Goal: Task Accomplishment & Management: Manage account settings

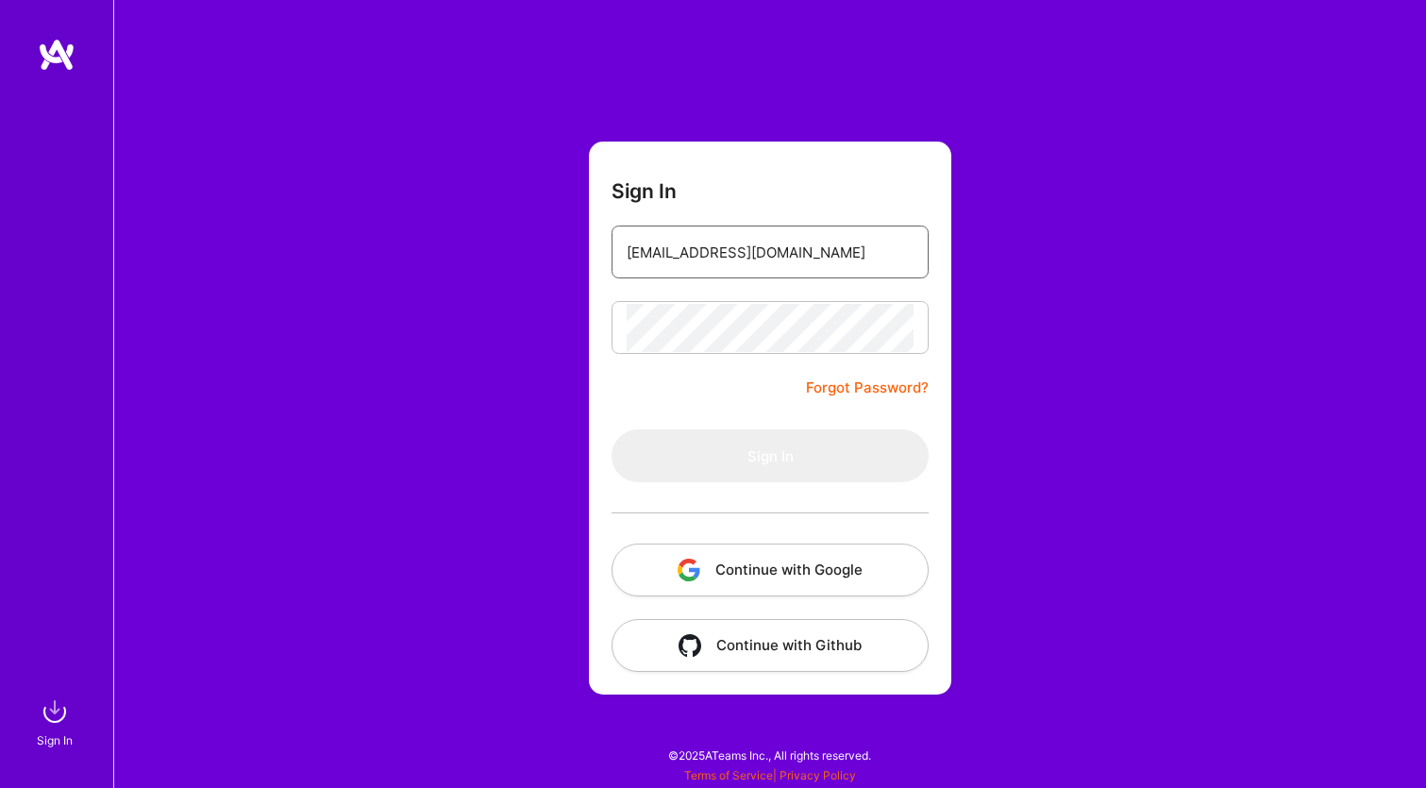
type input "[EMAIL_ADDRESS][DOMAIN_NAME]"
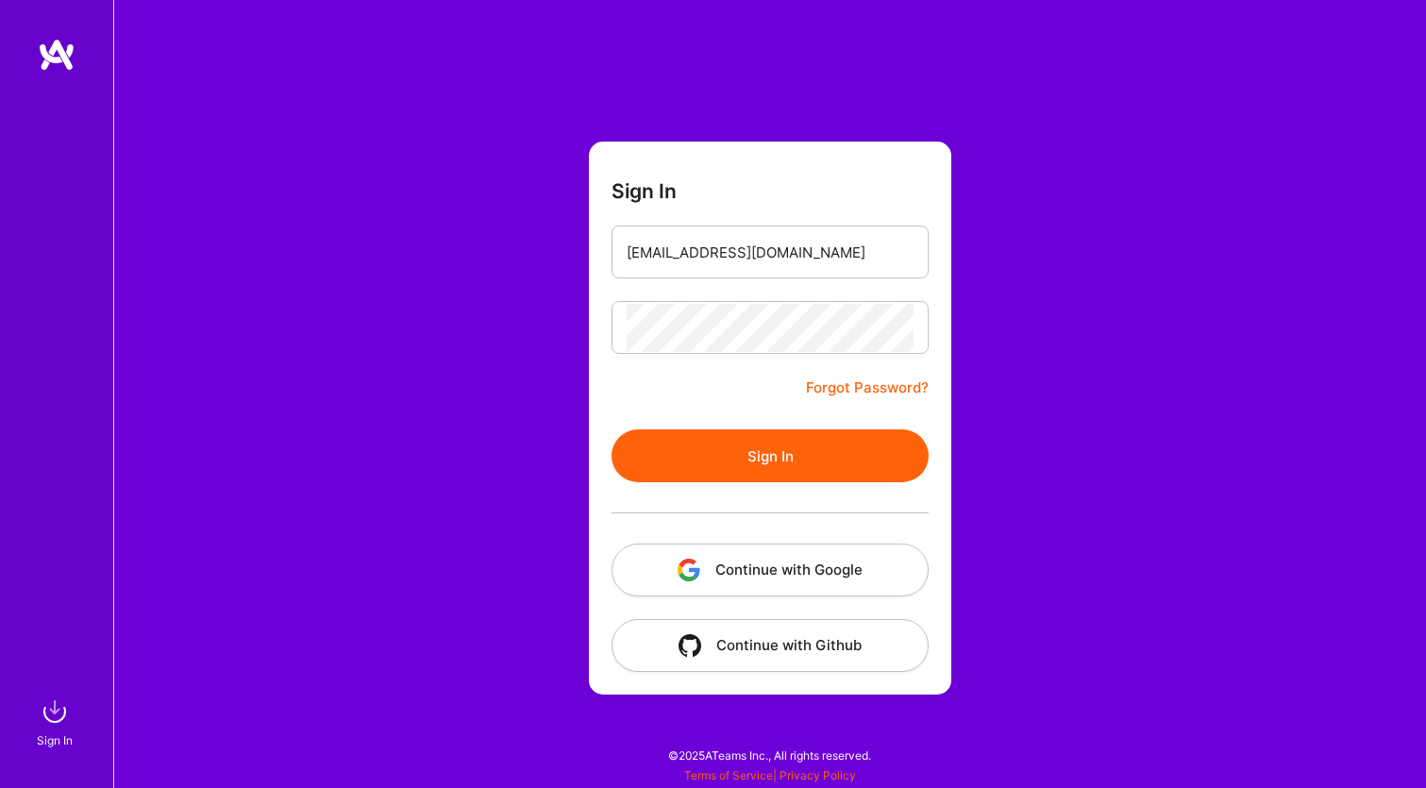
click at [750, 452] on button "Sign In" at bounding box center [770, 456] width 317 height 53
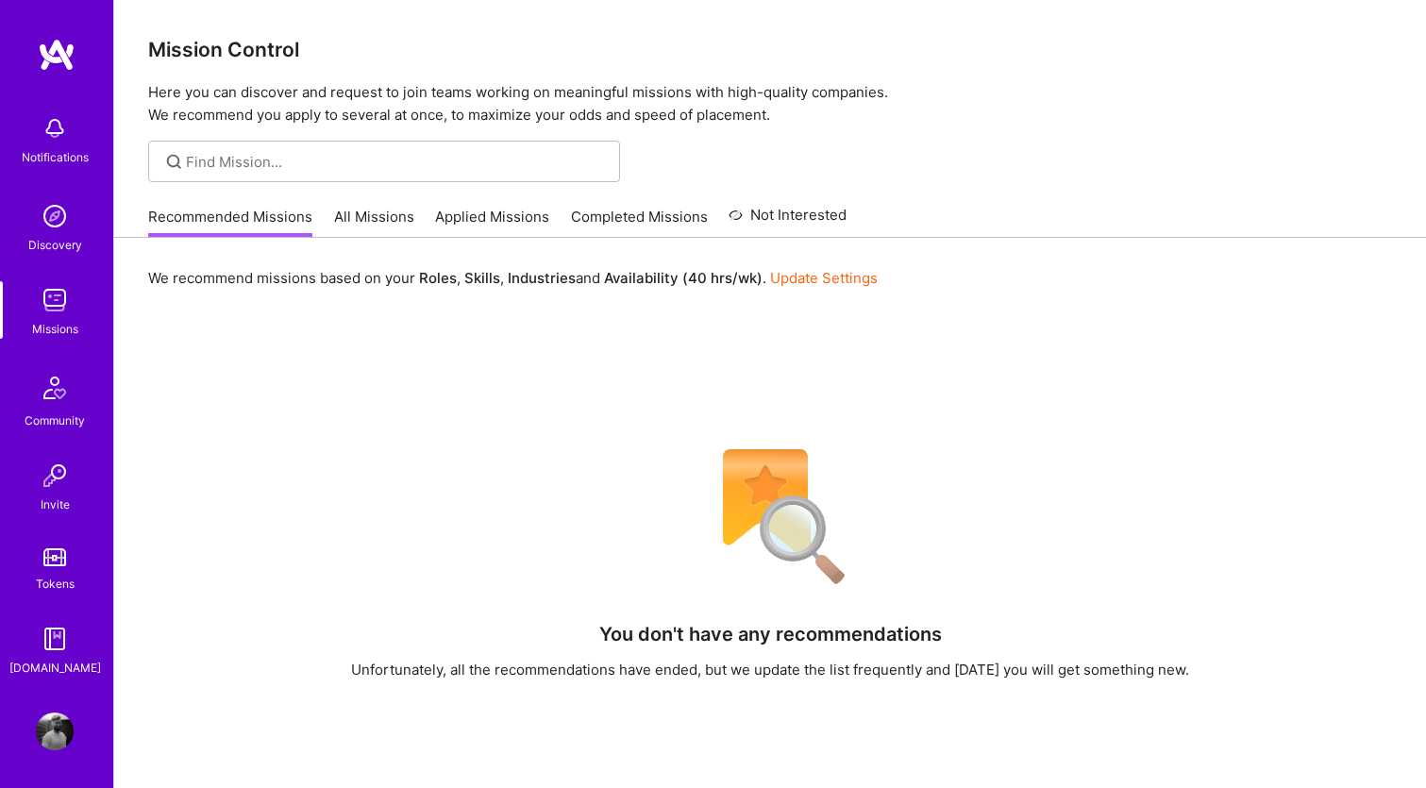
click at [57, 720] on img at bounding box center [55, 732] width 38 height 38
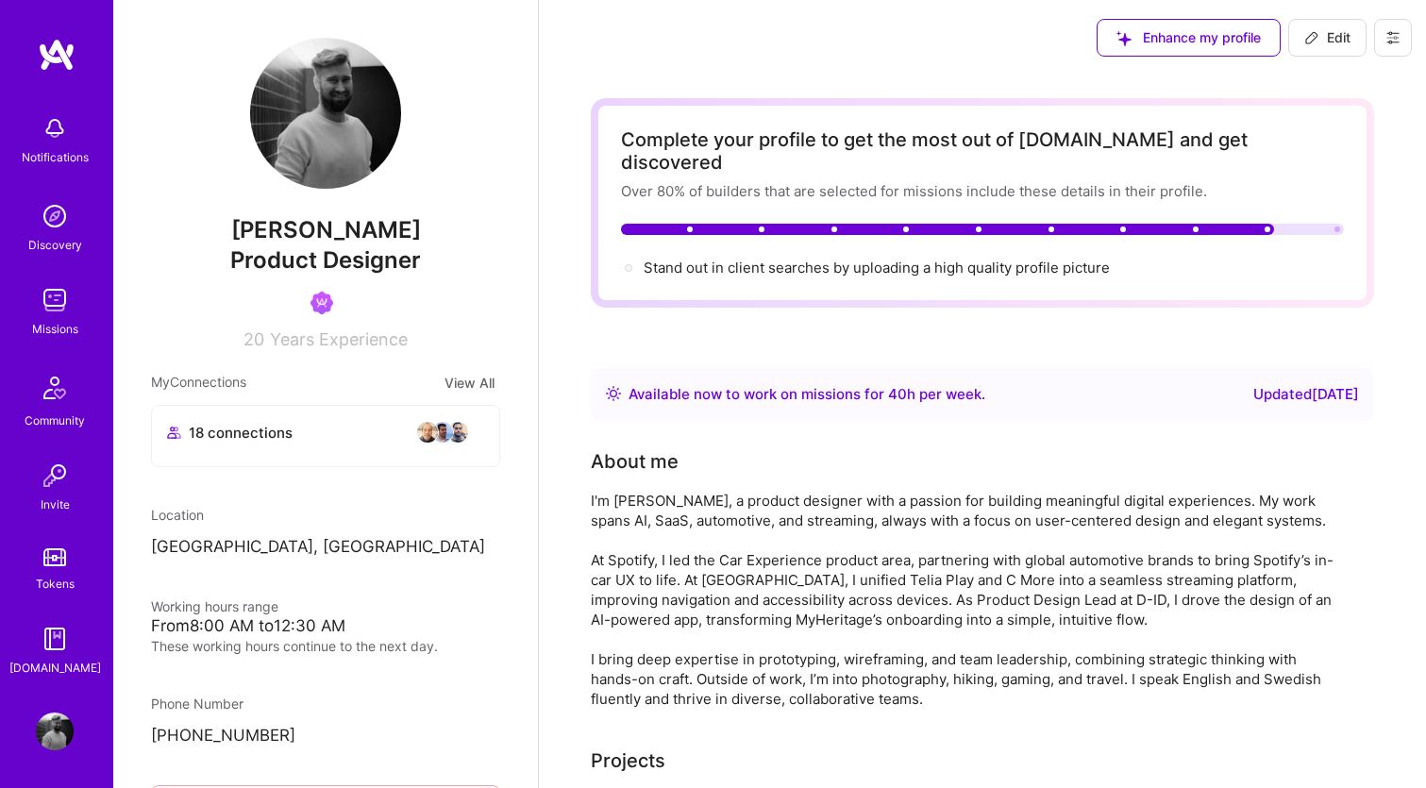
click at [1349, 41] on span "Edit" at bounding box center [1328, 37] width 46 height 19
select select "SE"
select select "Right Now"
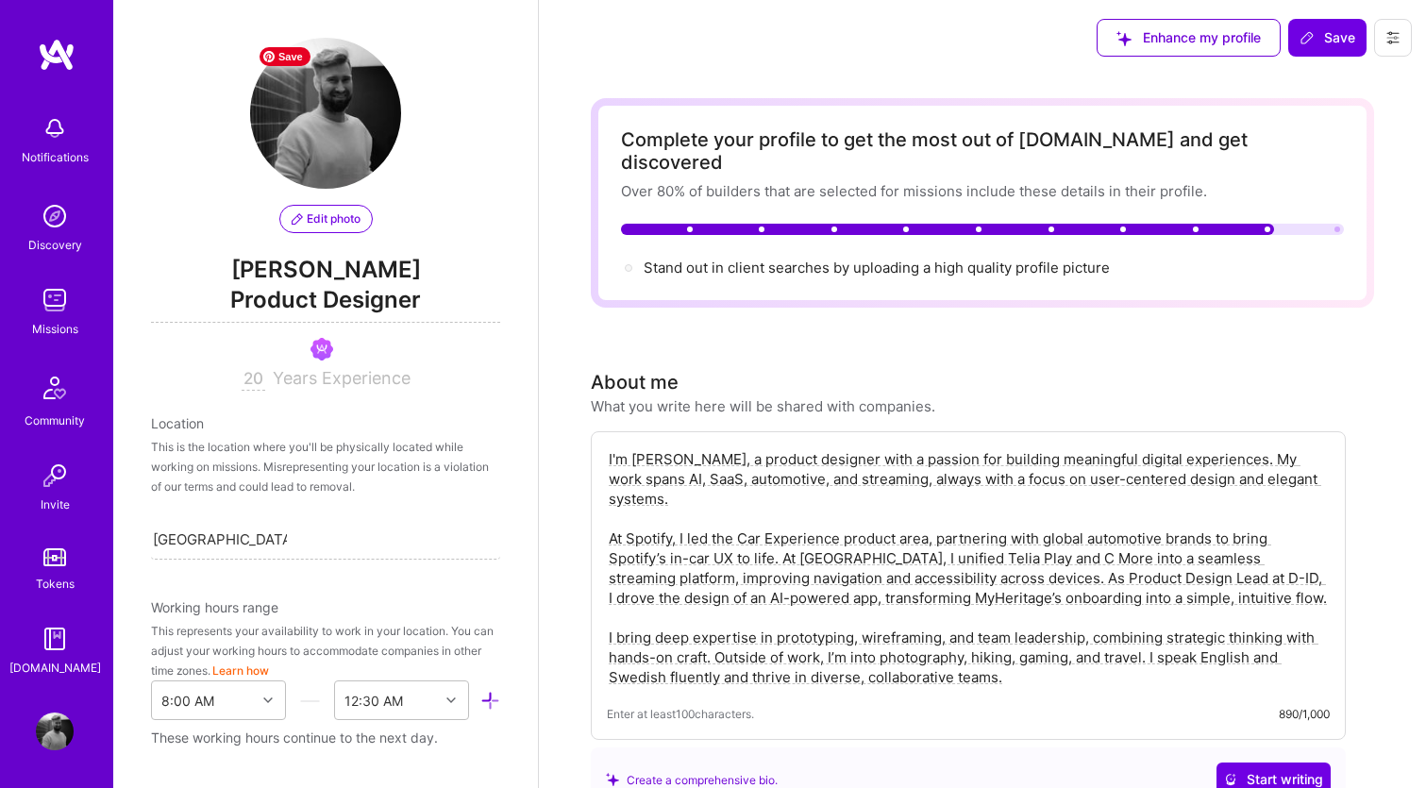
click at [328, 209] on button "Edit photo" at bounding box center [325, 219] width 93 height 28
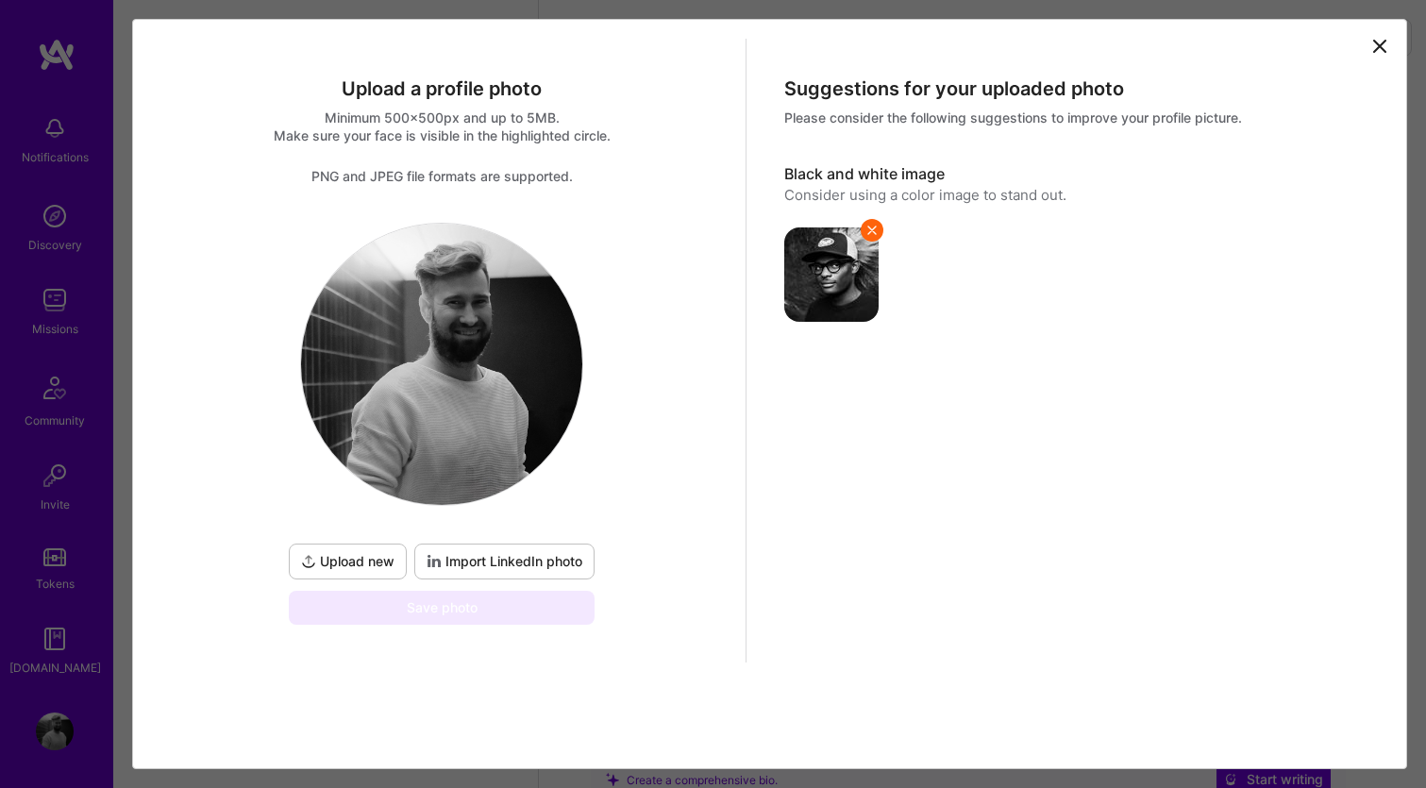
click at [377, 552] on span "Upload new" at bounding box center [347, 561] width 93 height 19
click at [297, 565] on button "Upload new" at bounding box center [348, 562] width 118 height 36
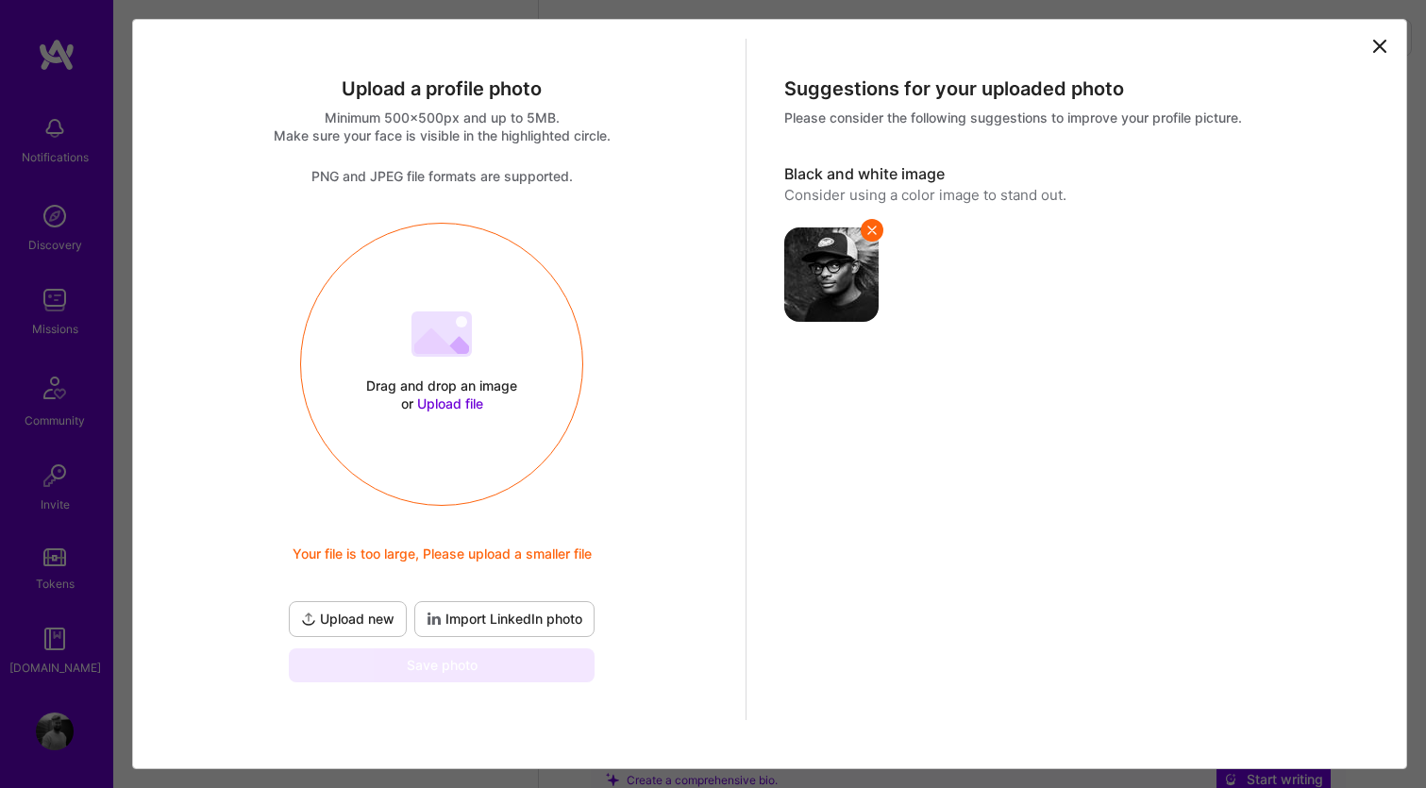
click at [464, 370] on div "Drag and drop an image or Upload file Upload file Your file is too large, Pleas…" at bounding box center [441, 364] width 281 height 200
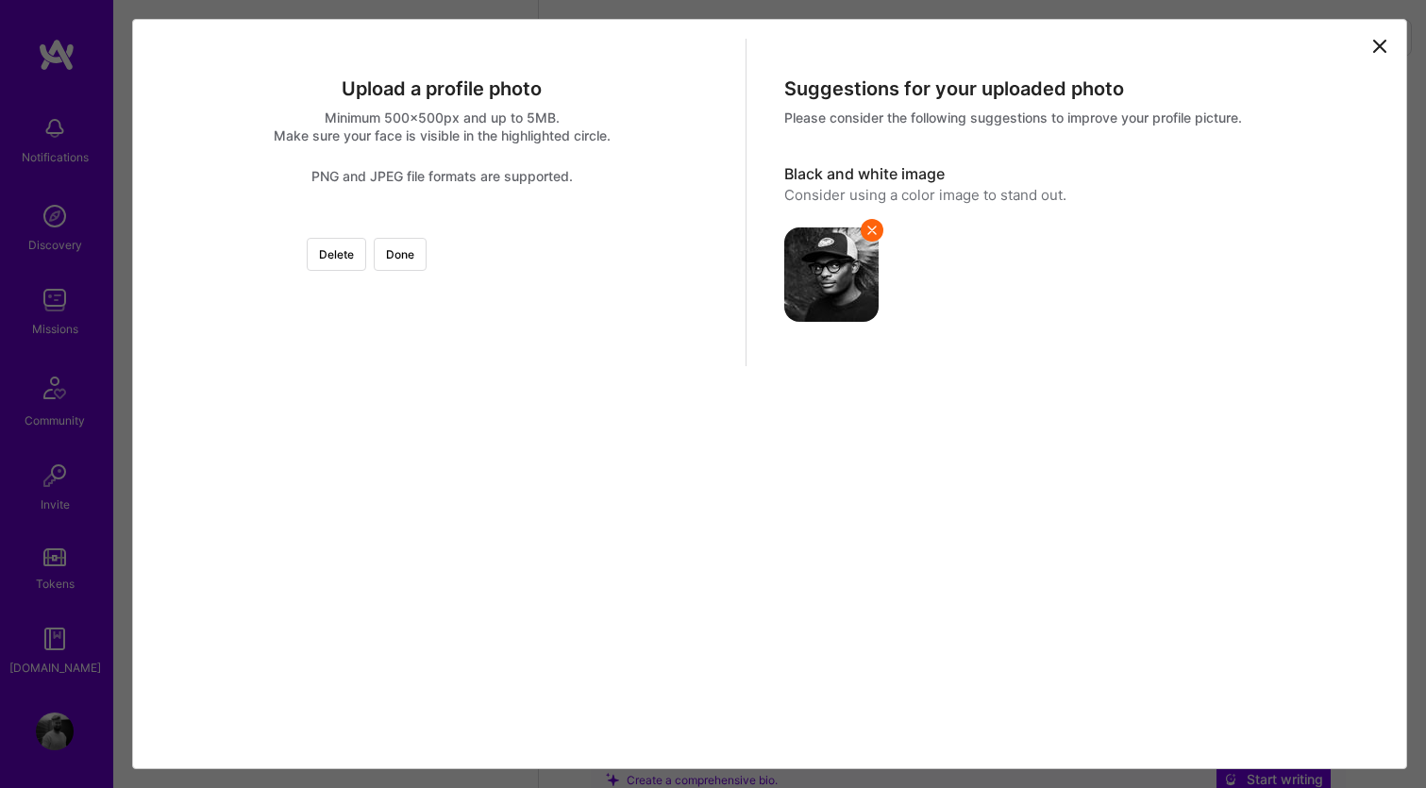
scroll to position [130, 0]
click at [427, 238] on button "Done" at bounding box center [400, 254] width 53 height 33
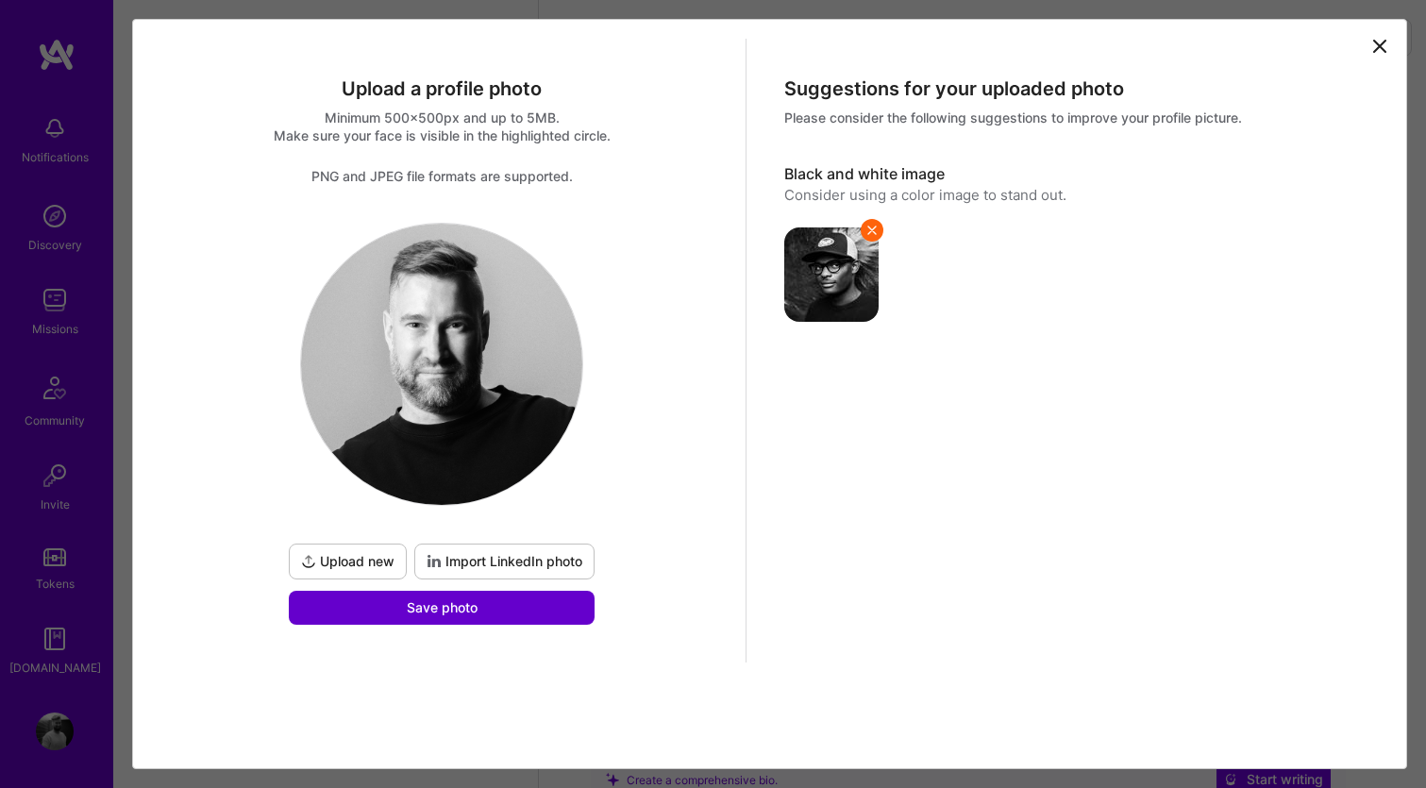
click at [479, 608] on button "Save photo" at bounding box center [442, 608] width 306 height 34
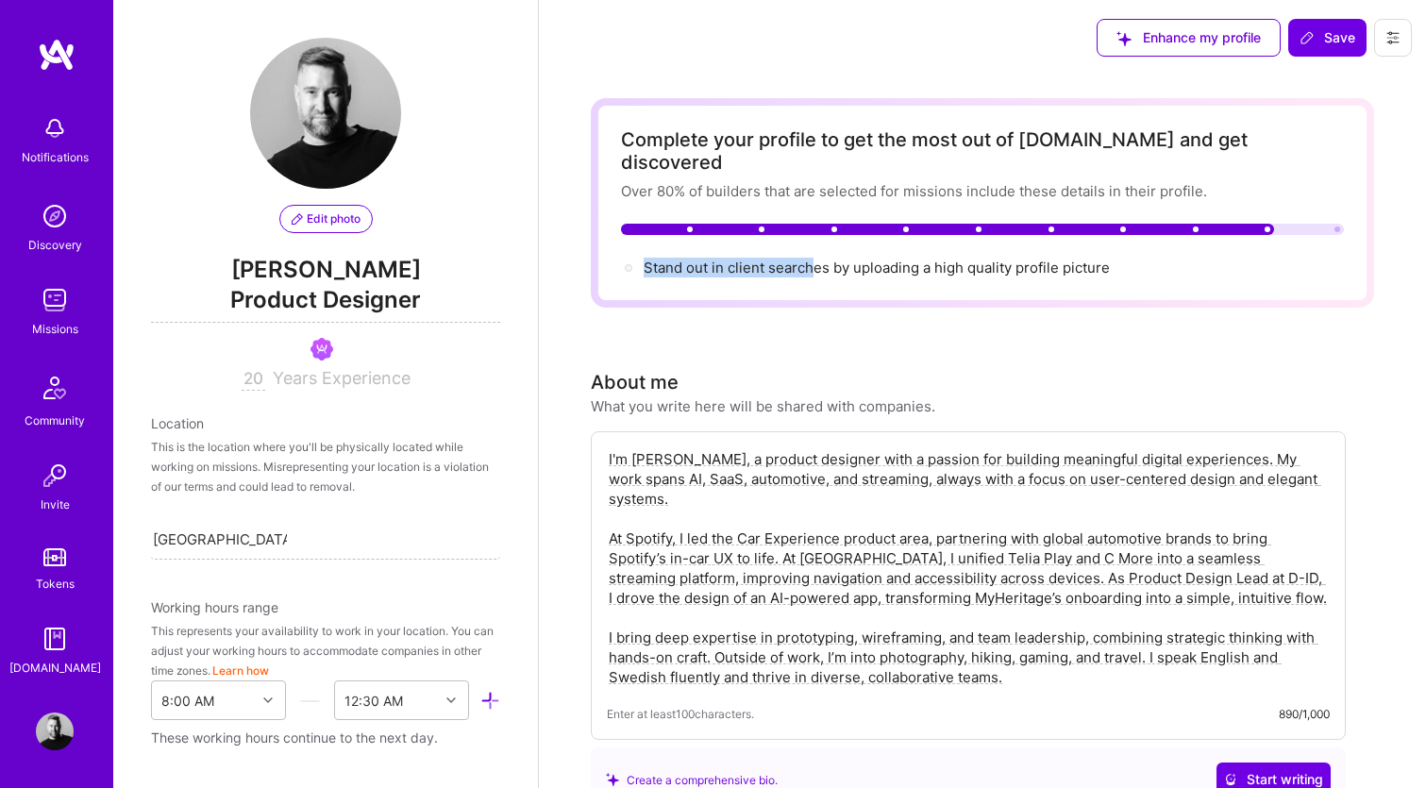
drag, startPoint x: 725, startPoint y: 244, endPoint x: 863, endPoint y: 256, distance: 138.3
click at [840, 258] on div "Stand out in client searches by uploading a high quality profile picture" at bounding box center [982, 268] width 723 height 20
click at [879, 257] on div "Complete your profile to get the most out of [DOMAIN_NAME] and get discovered O…" at bounding box center [983, 203] width 784 height 210
click at [1318, 49] on button "Save" at bounding box center [1328, 38] width 78 height 38
